Goal: Entertainment & Leisure: Browse casually

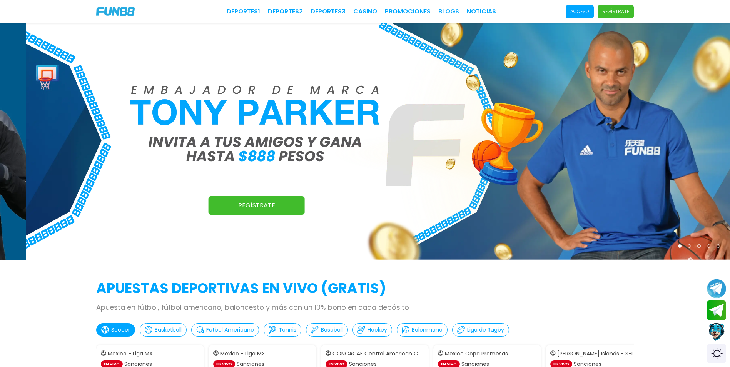
click at [581, 14] on p "Acceso" at bounding box center [579, 11] width 19 height 7
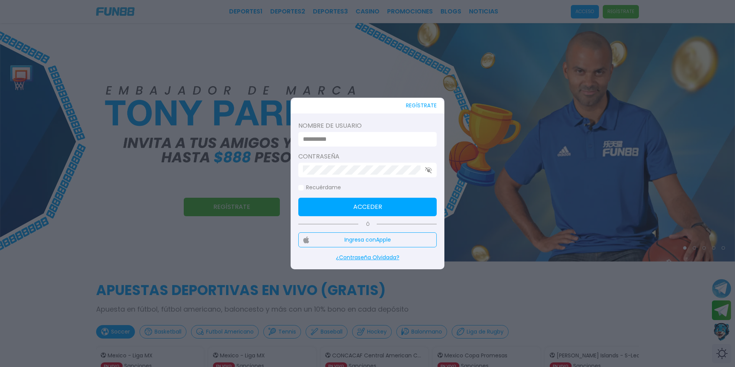
click at [317, 139] on input at bounding box center [365, 139] width 125 height 9
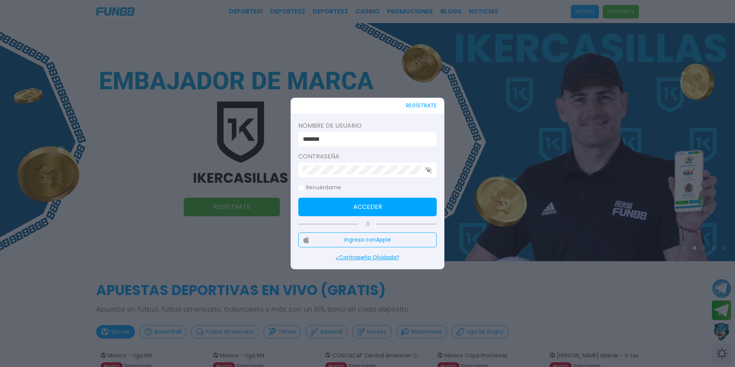
type input "********"
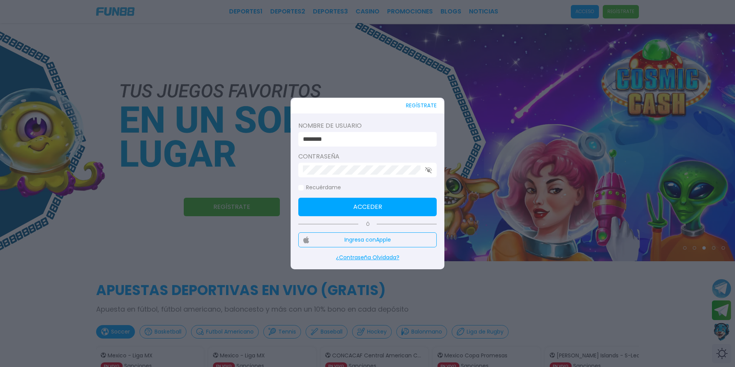
click button "Acceder" at bounding box center [367, 207] width 138 height 18
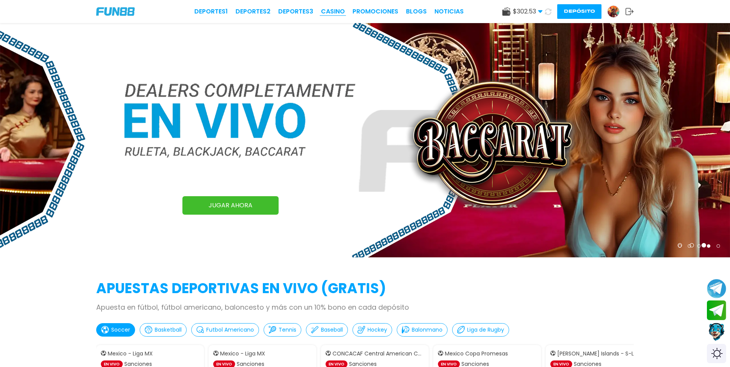
click at [334, 12] on link "CASINO" at bounding box center [333, 11] width 24 height 9
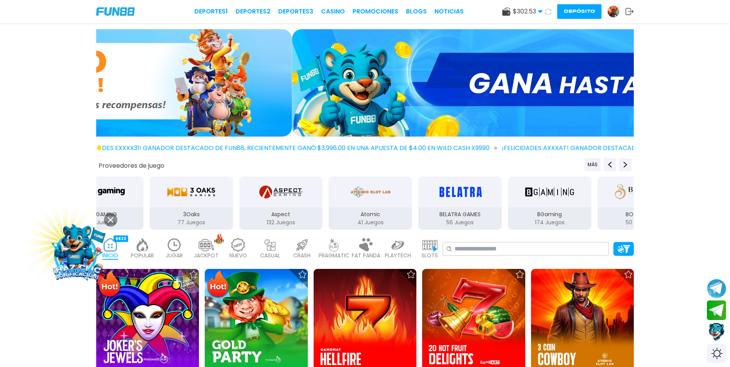
click at [596, 172] on div "Proveedores de juego MÁS 1X2 GAMING 135 Juegos 3Oaks 77 Juegos Aspect 132 Juego…" at bounding box center [365, 194] width 730 height 72
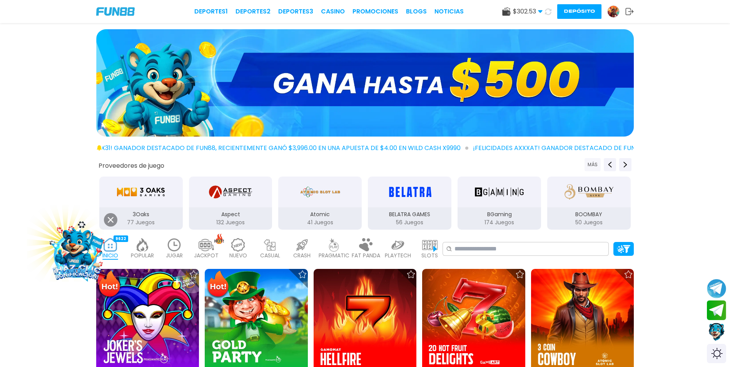
click at [594, 165] on button "MÁS" at bounding box center [592, 164] width 16 height 13
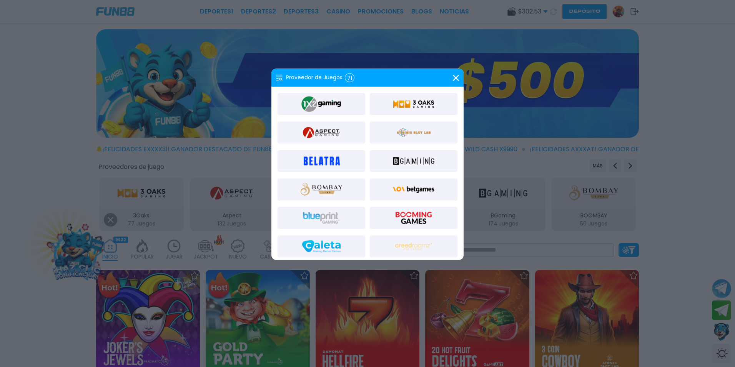
click at [600, 203] on div at bounding box center [367, 183] width 735 height 367
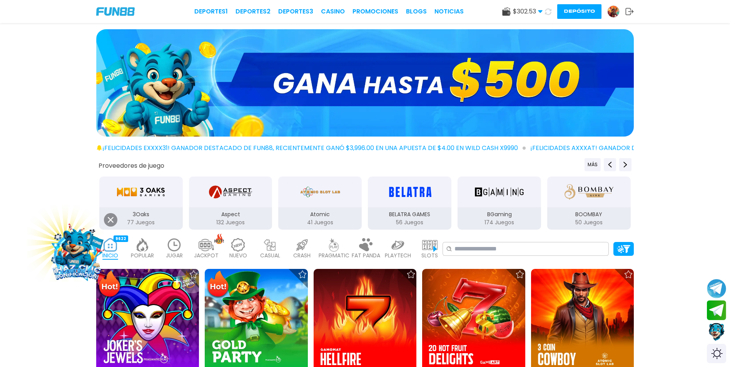
click at [598, 205] on div "BOOMBAY" at bounding box center [588, 192] width 83 height 31
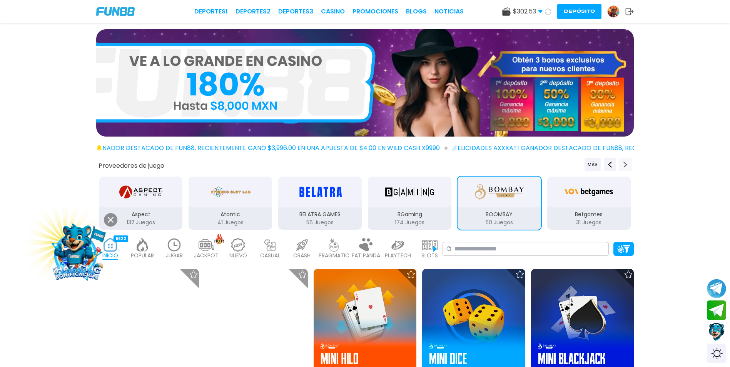
click at [623, 164] on icon "Next providers" at bounding box center [625, 165] width 6 height 6
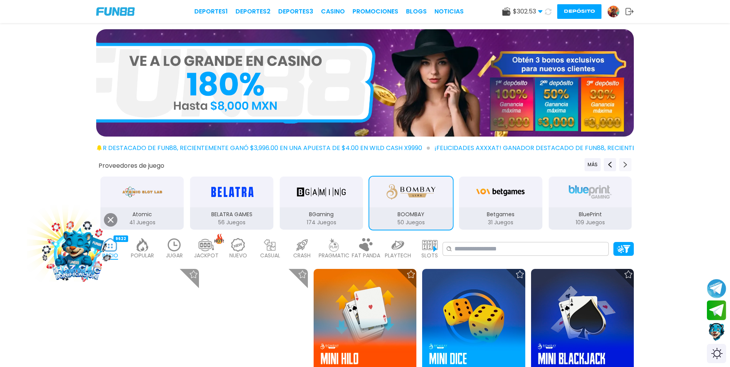
click at [623, 164] on icon "Next providers" at bounding box center [625, 165] width 6 height 6
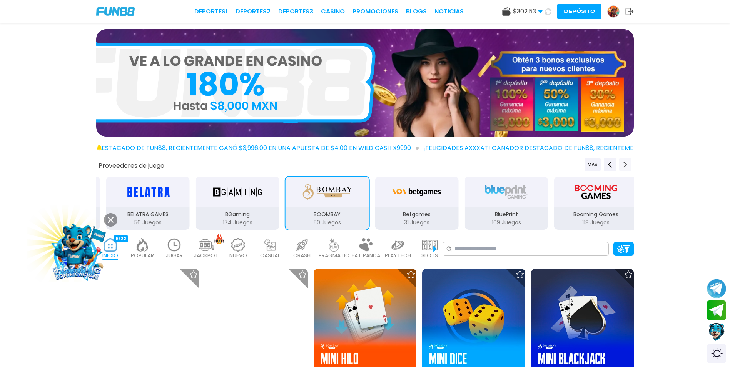
click at [623, 164] on icon "Next providers" at bounding box center [625, 165] width 6 height 6
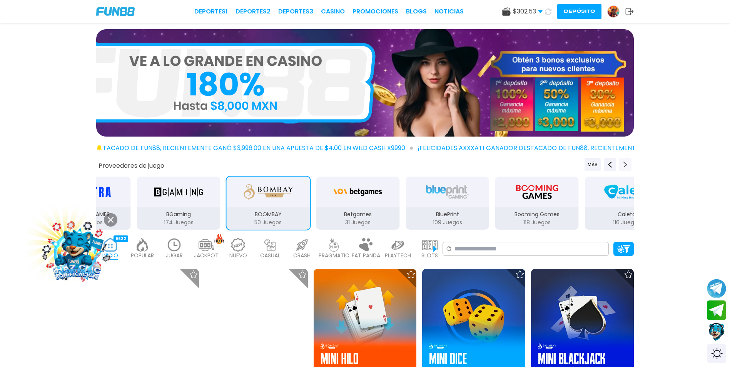
click at [623, 164] on icon "Next providers" at bounding box center [625, 165] width 6 height 6
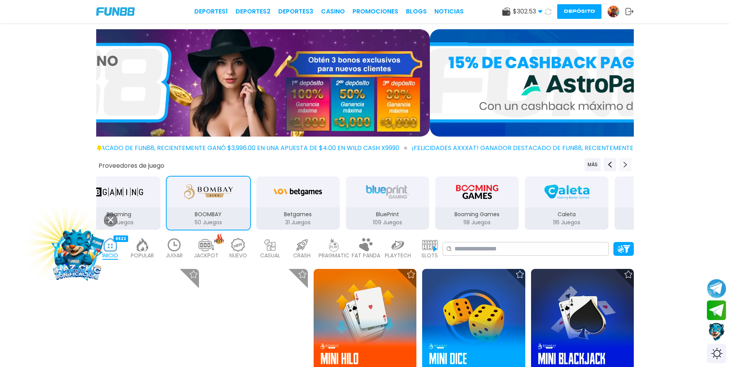
click at [623, 164] on icon "Next providers" at bounding box center [625, 165] width 6 height 6
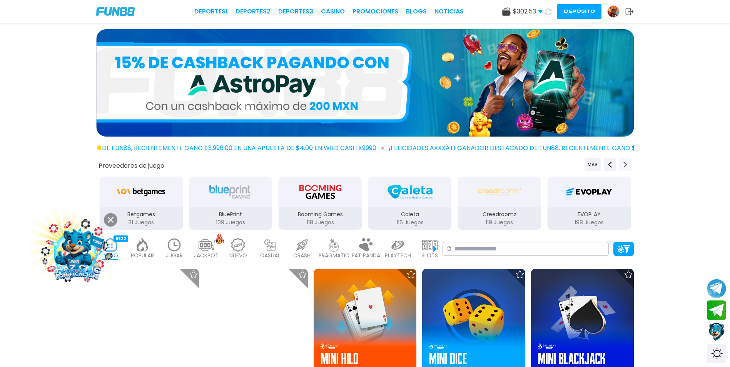
click at [623, 164] on icon "Next providers" at bounding box center [625, 165] width 6 height 6
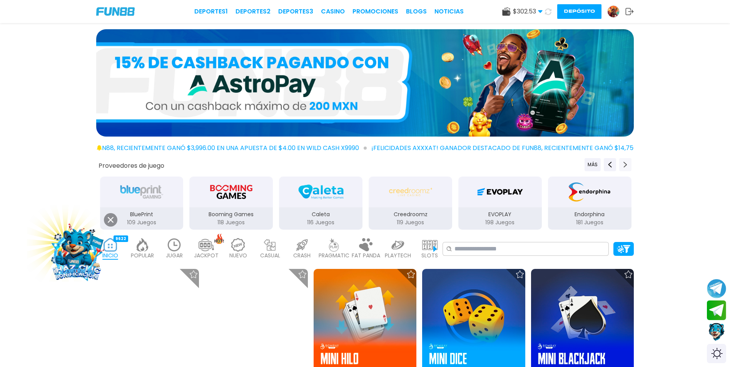
click at [623, 164] on icon "Next providers" at bounding box center [625, 165] width 6 height 6
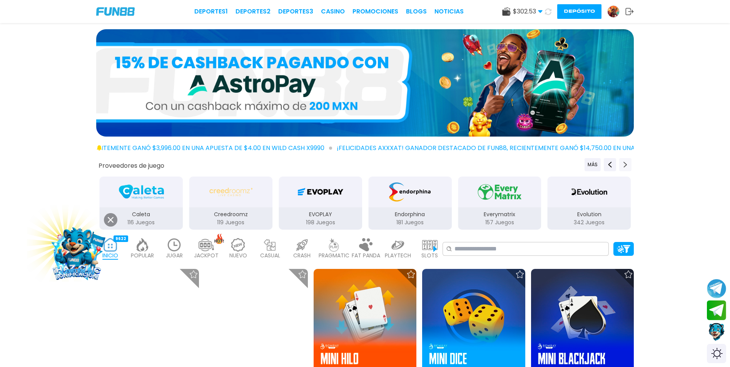
click at [622, 164] on icon "Next providers" at bounding box center [625, 165] width 6 height 6
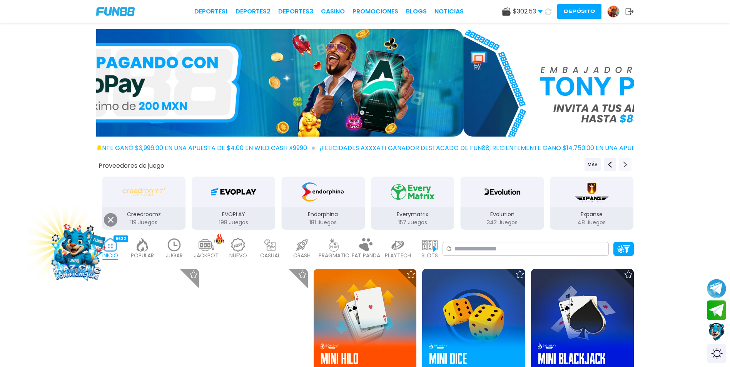
click at [622, 164] on icon "Next providers" at bounding box center [625, 165] width 6 height 6
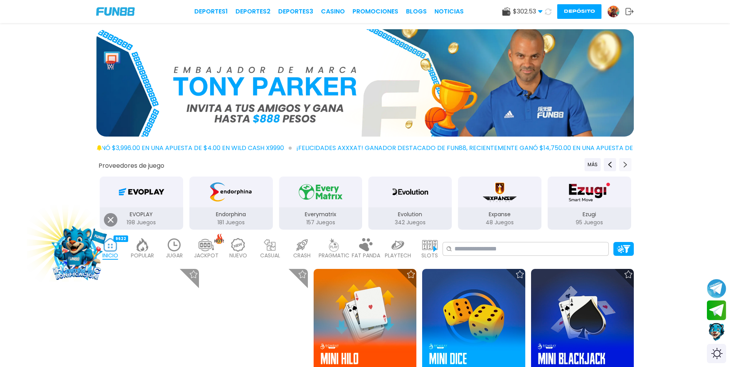
click at [622, 164] on icon "Next providers" at bounding box center [625, 165] width 6 height 6
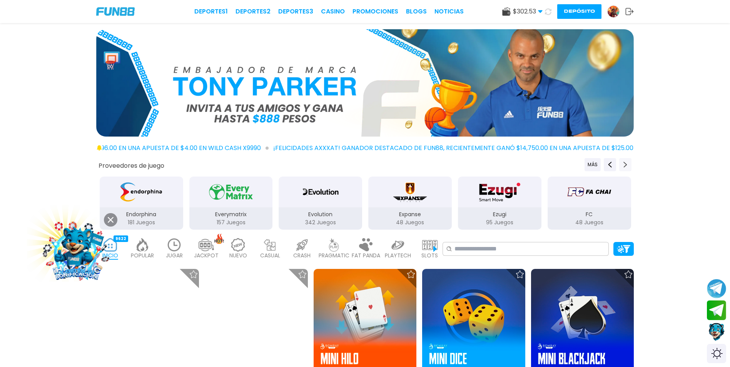
click at [622, 164] on icon "Next providers" at bounding box center [625, 165] width 6 height 6
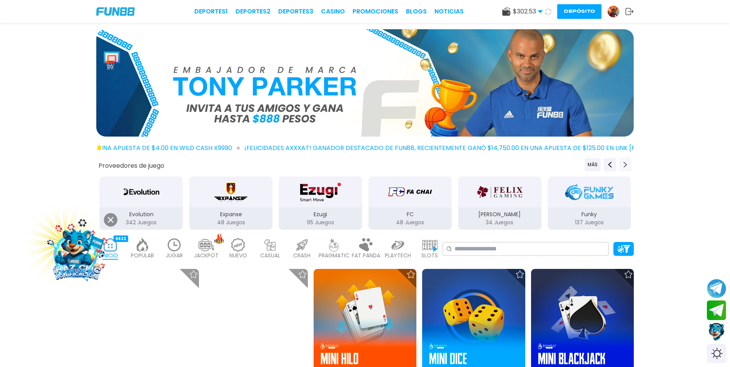
click at [622, 164] on icon "Next providers" at bounding box center [625, 165] width 6 height 6
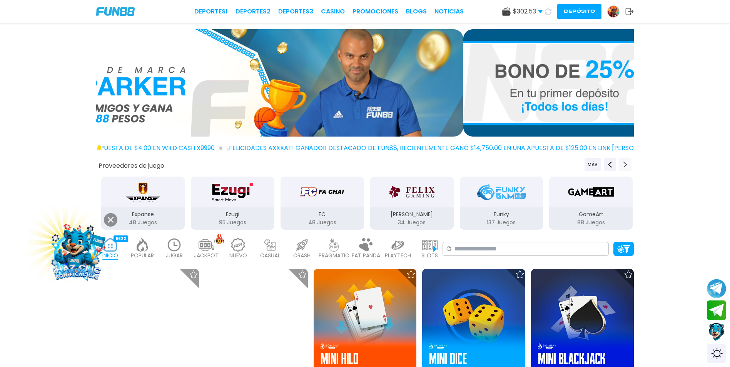
click at [622, 164] on icon "Next providers" at bounding box center [625, 165] width 6 height 6
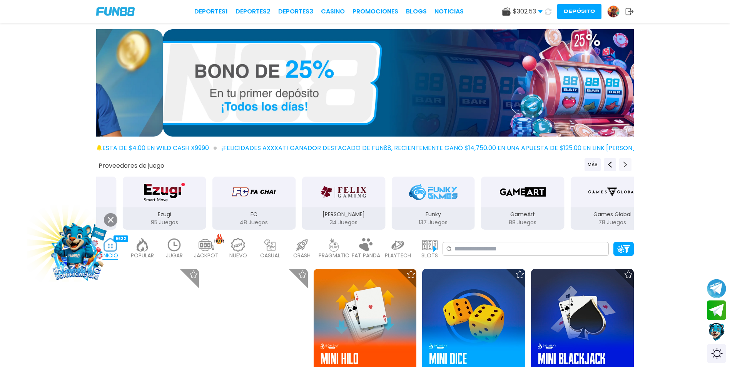
click at [622, 164] on icon "Next providers" at bounding box center [625, 165] width 6 height 6
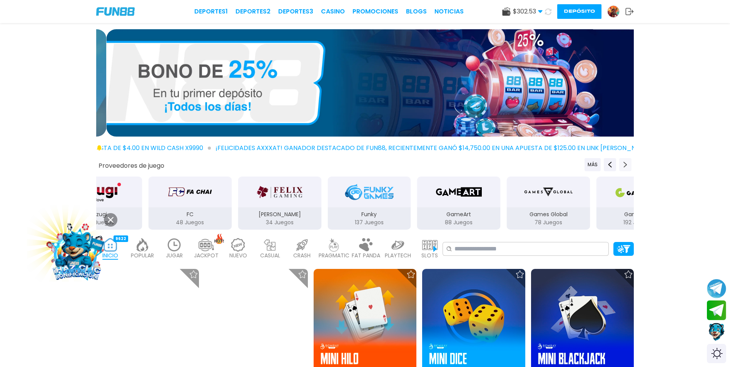
click at [622, 164] on icon "Next providers" at bounding box center [625, 165] width 6 height 6
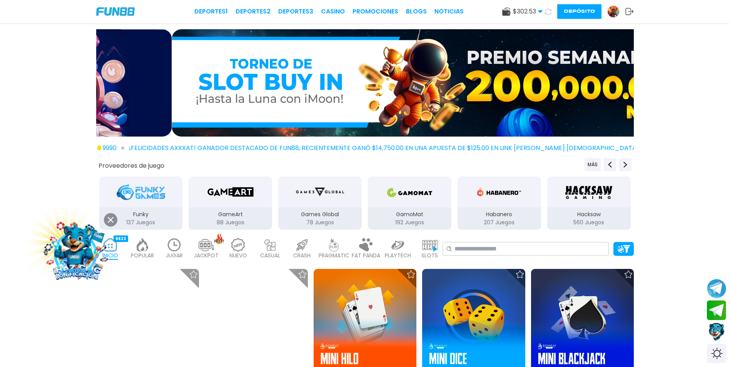
click at [310, 202] on img "Games Global" at bounding box center [319, 192] width 48 height 22
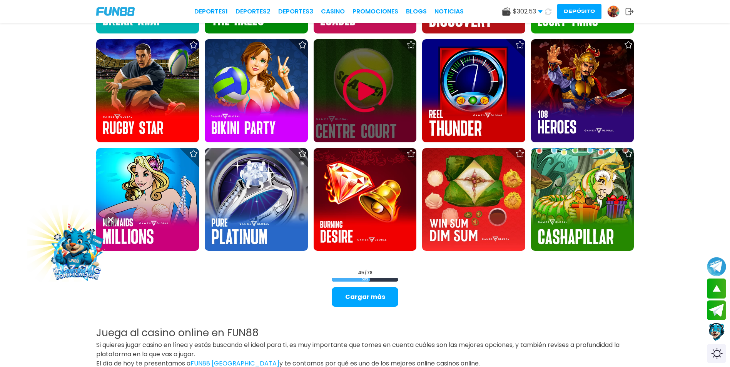
scroll to position [1000, 0]
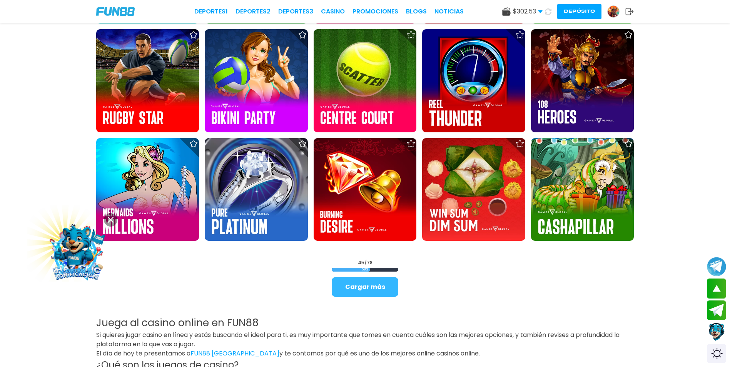
click at [373, 288] on button "Cargar más" at bounding box center [365, 287] width 67 height 20
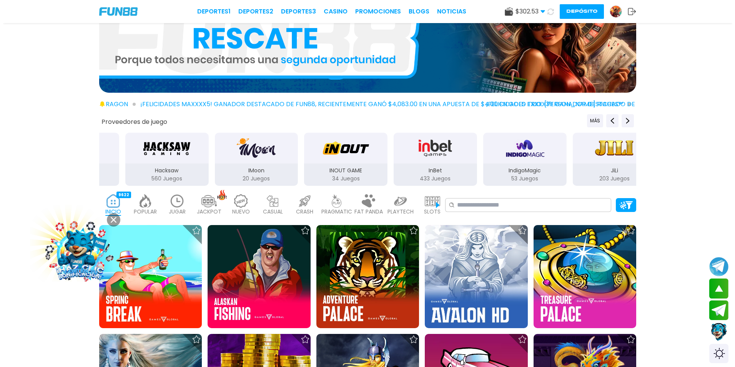
scroll to position [10, 0]
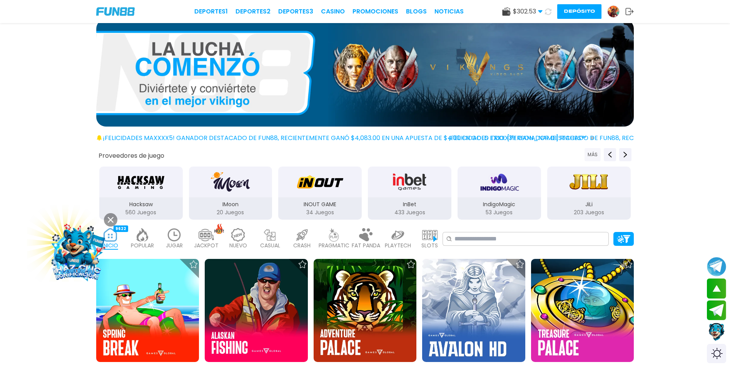
click at [598, 155] on button "MÁS" at bounding box center [592, 154] width 16 height 13
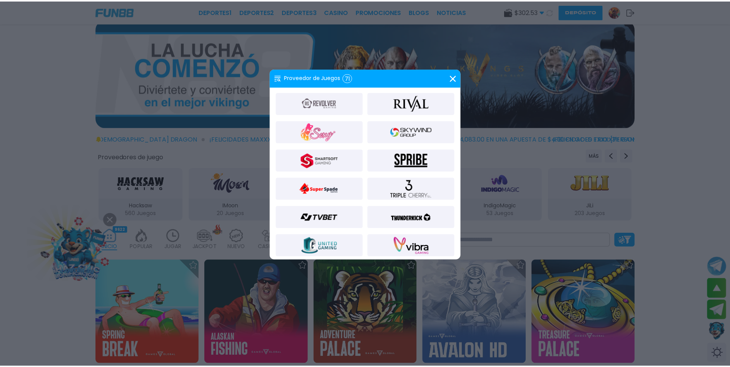
scroll to position [858, 0]
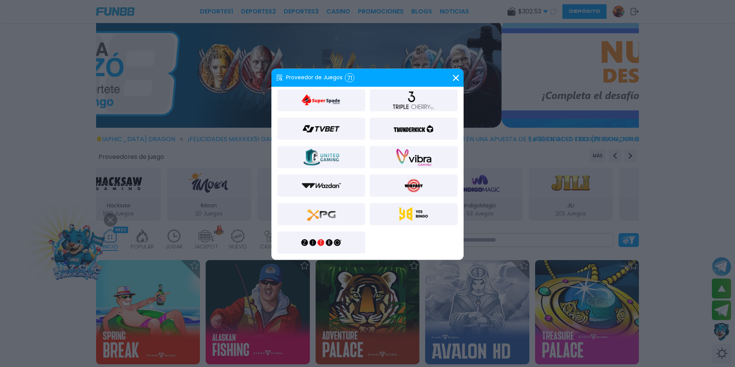
click at [341, 238] on img at bounding box center [322, 242] width 42 height 18
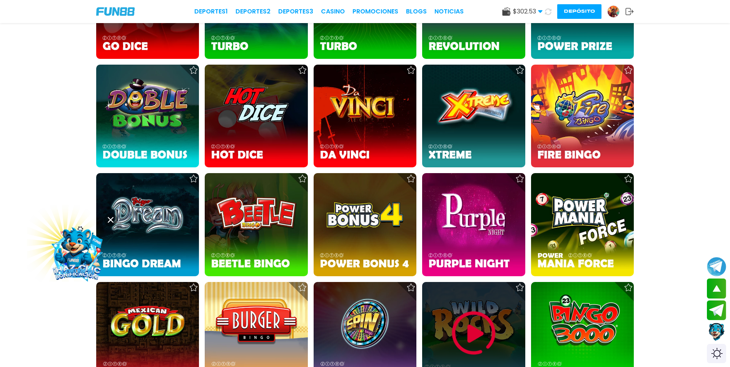
scroll to position [1048, 0]
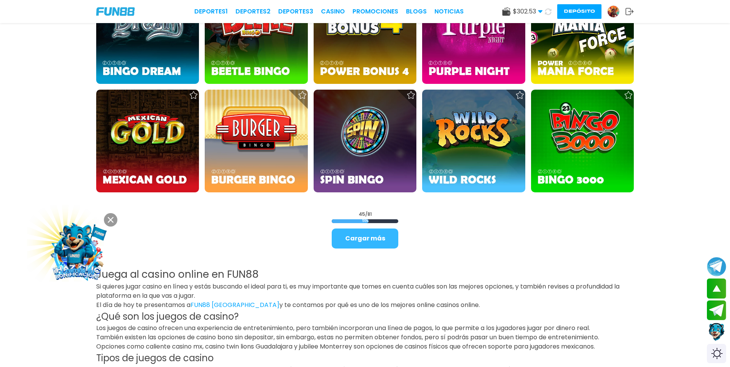
click at [379, 237] on button "Cargar más" at bounding box center [365, 238] width 67 height 20
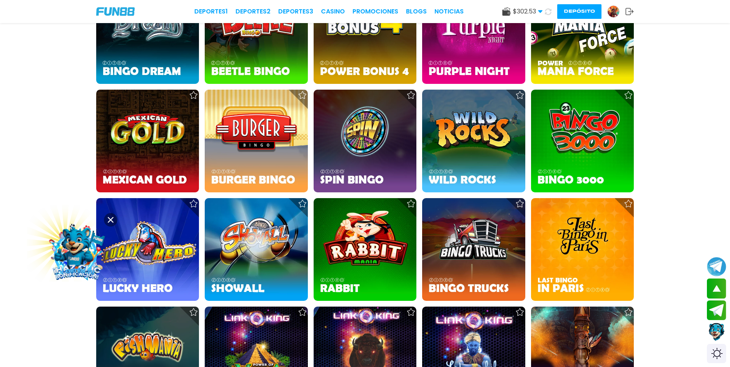
scroll to position [1318, 0]
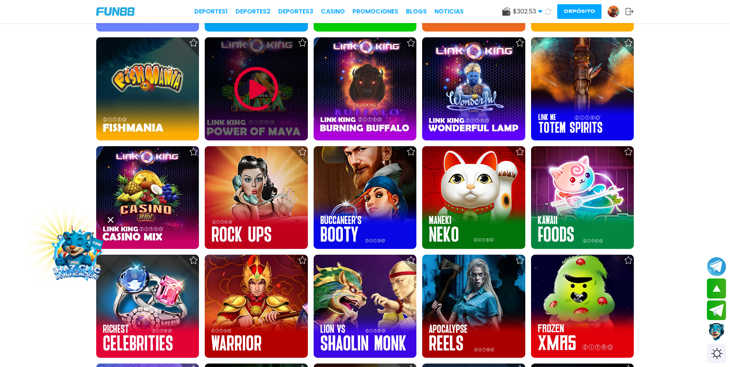
click at [257, 90] on img at bounding box center [256, 89] width 46 height 46
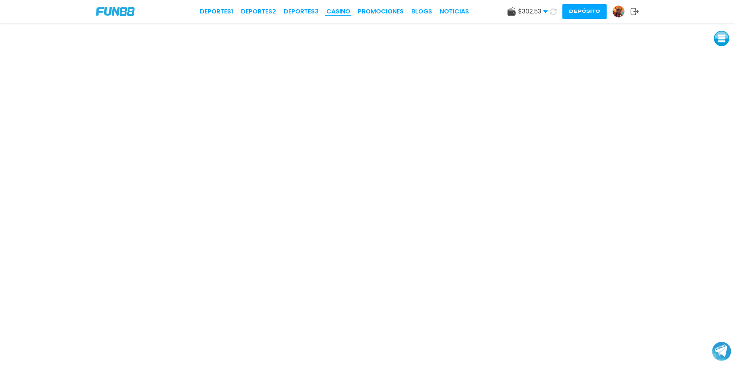
click at [348, 12] on link "CASINO" at bounding box center [339, 11] width 24 height 9
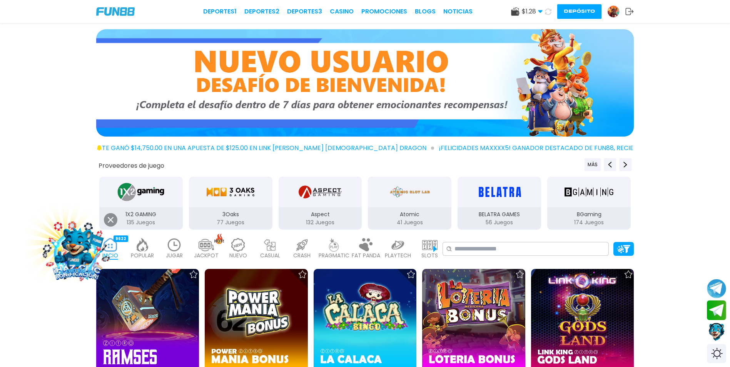
click at [548, 9] on icon at bounding box center [548, 11] width 7 height 7
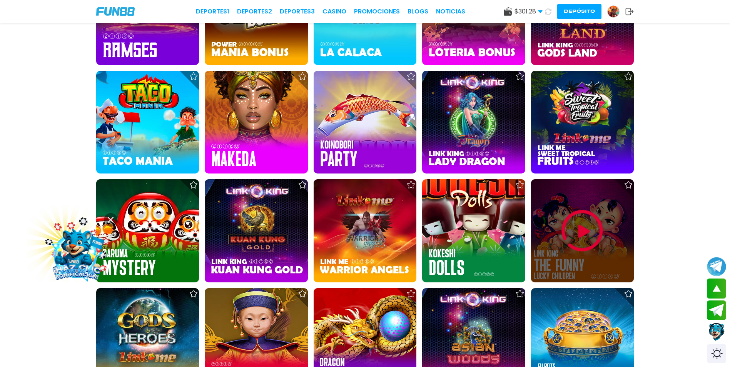
scroll to position [308, 0]
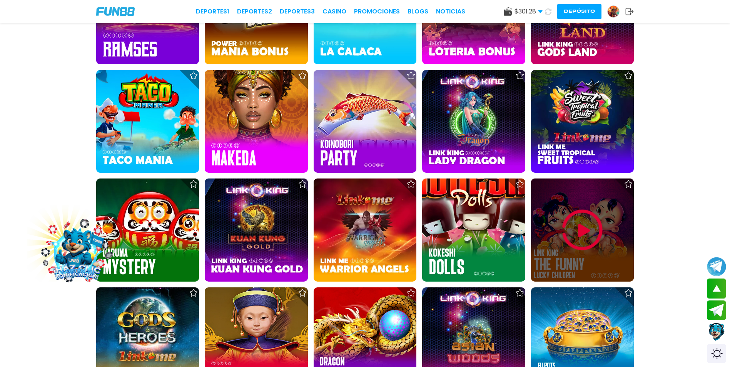
click at [583, 229] on img at bounding box center [582, 230] width 46 height 46
